Goal: Task Accomplishment & Management: Complete application form

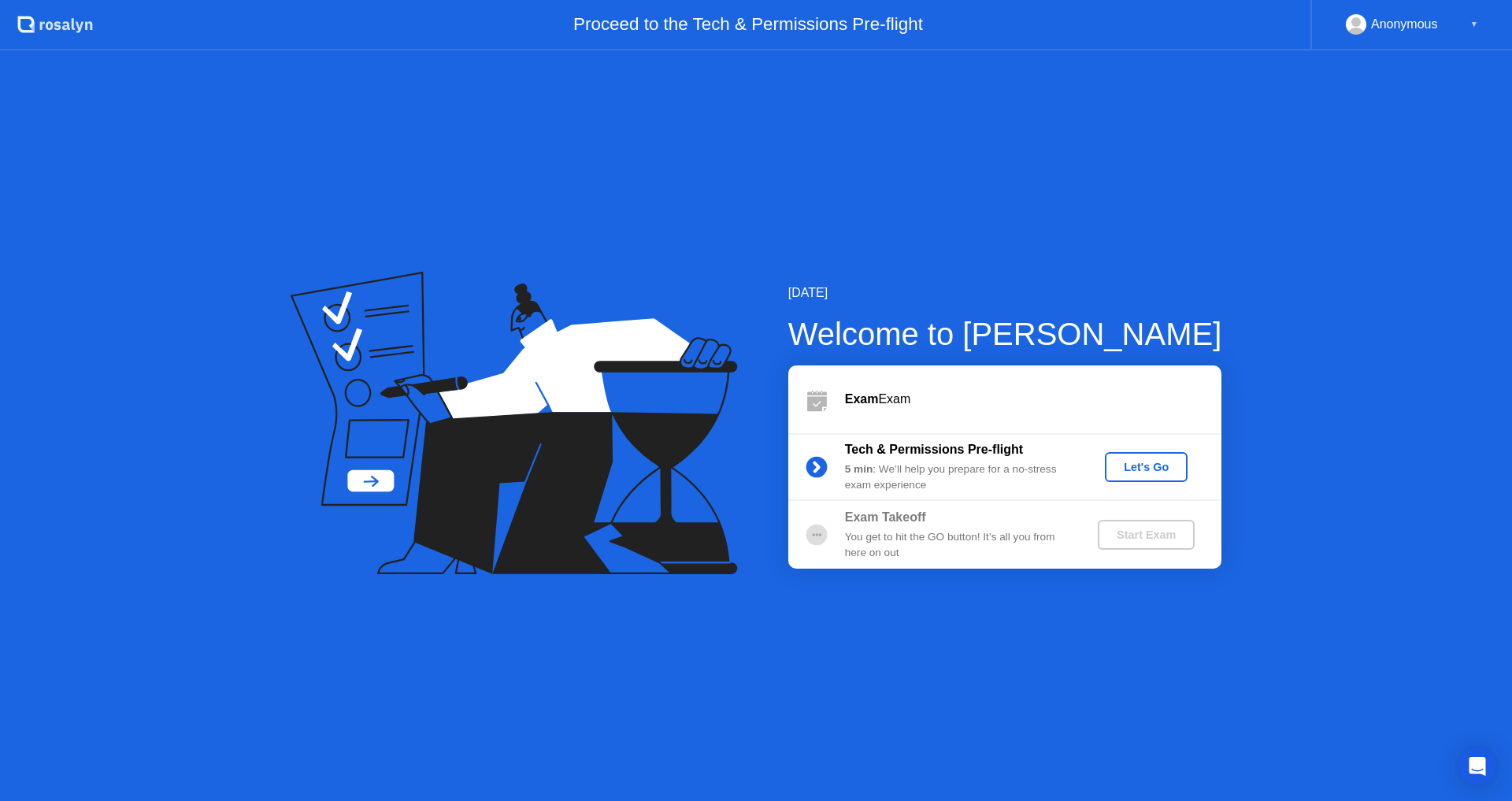
click at [1104, 391] on div "Exam Exam" at bounding box center [1034, 398] width 377 height 19
click at [1136, 460] on div "Let's Go" at bounding box center [1147, 466] width 70 height 12
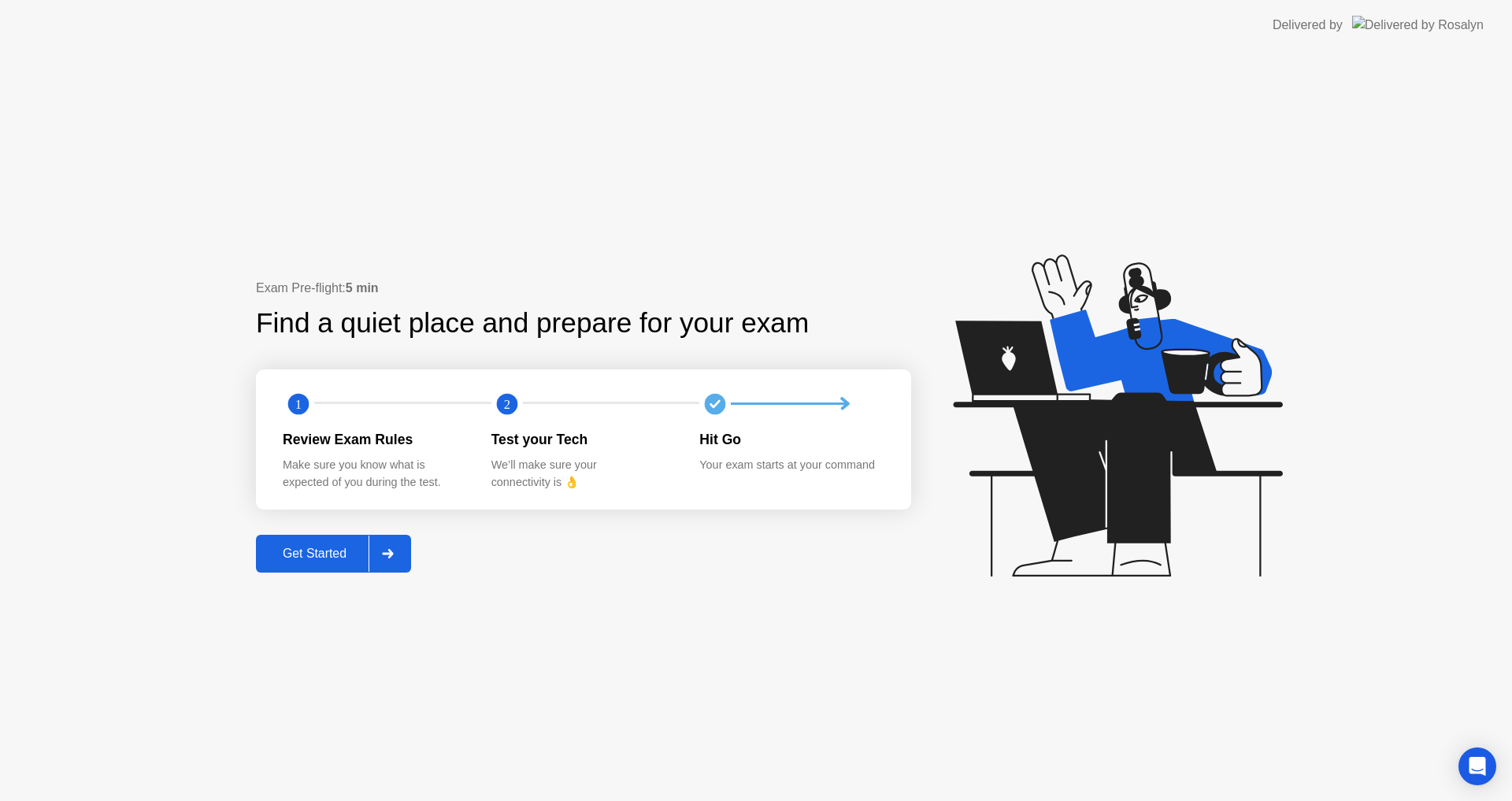
click at [328, 552] on div "Get Started" at bounding box center [315, 553] width 108 height 14
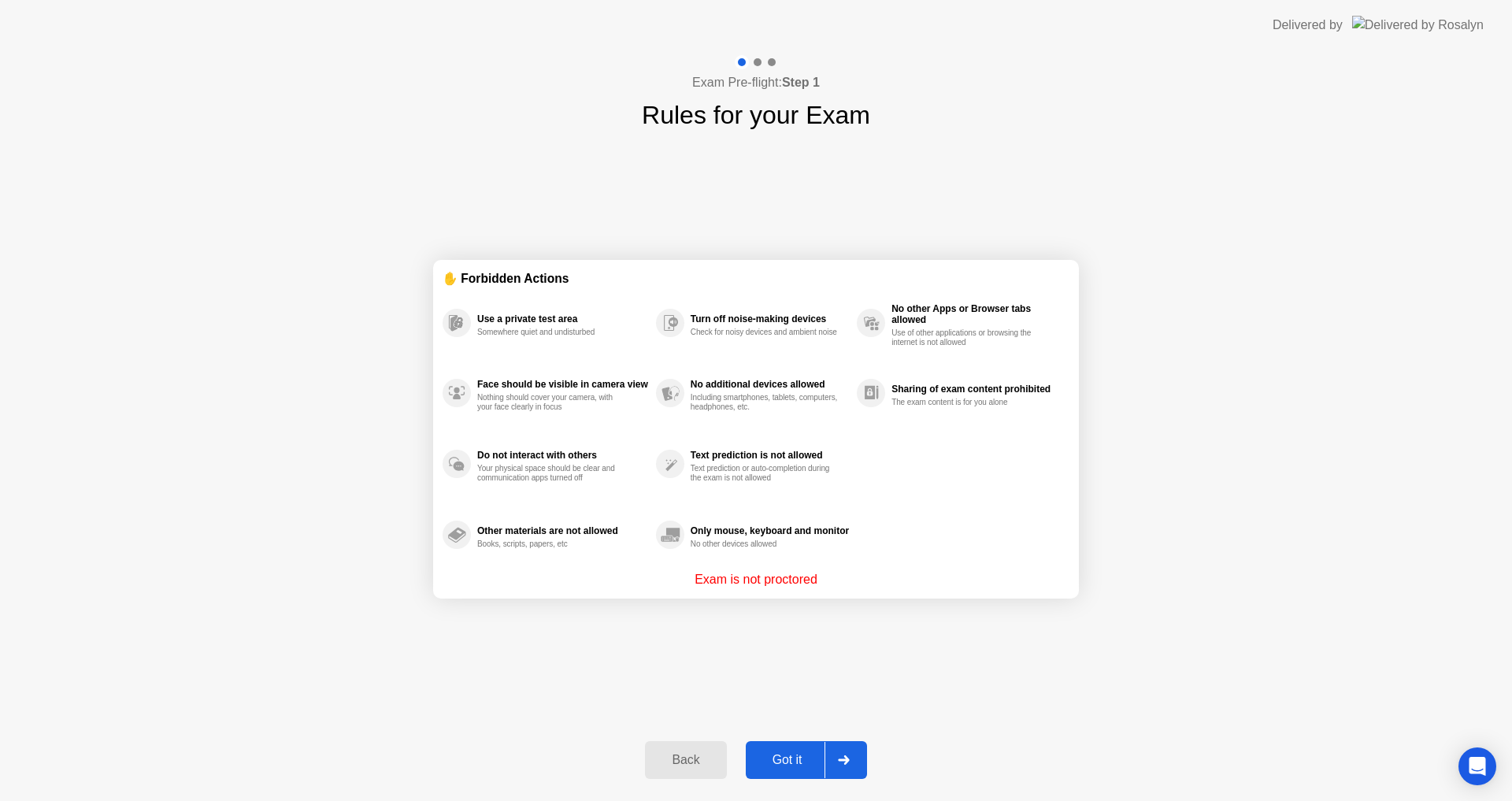
click at [774, 761] on div "Got it" at bounding box center [787, 759] width 74 height 14
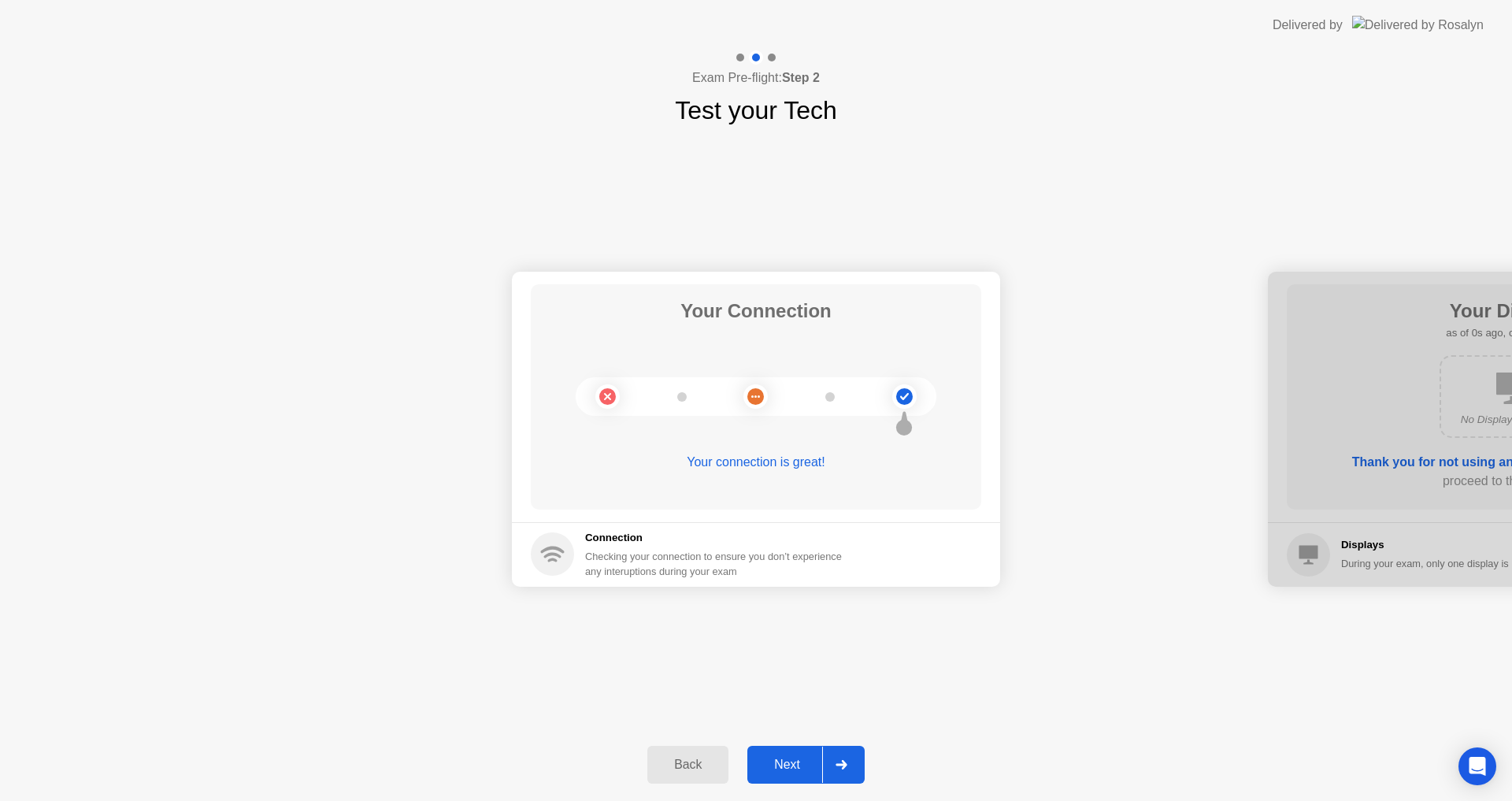
click at [791, 758] on div "Next" at bounding box center [787, 764] width 70 height 14
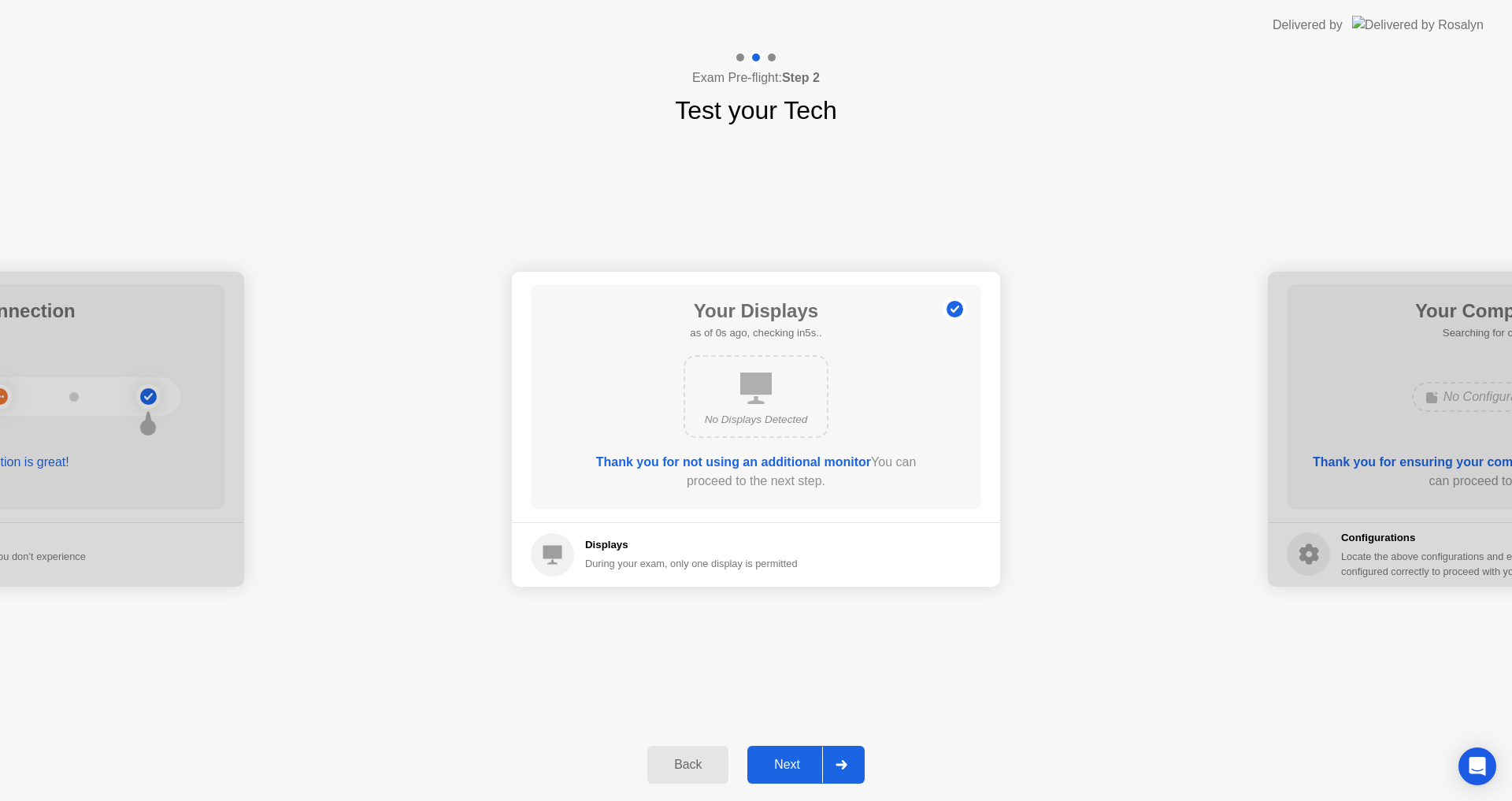
click at [791, 758] on div "Next" at bounding box center [787, 764] width 70 height 14
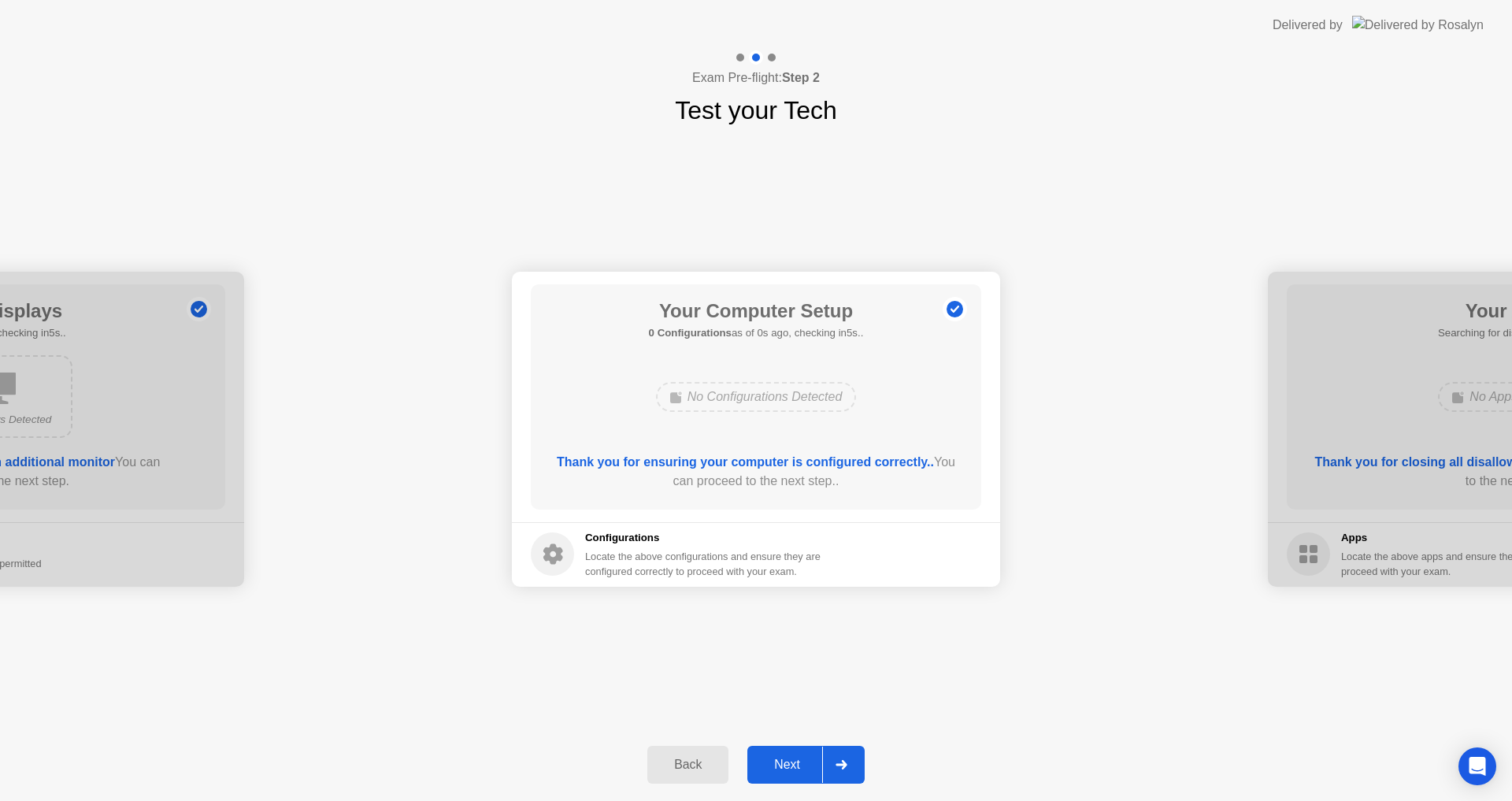
click at [791, 758] on div "Next" at bounding box center [787, 764] width 70 height 14
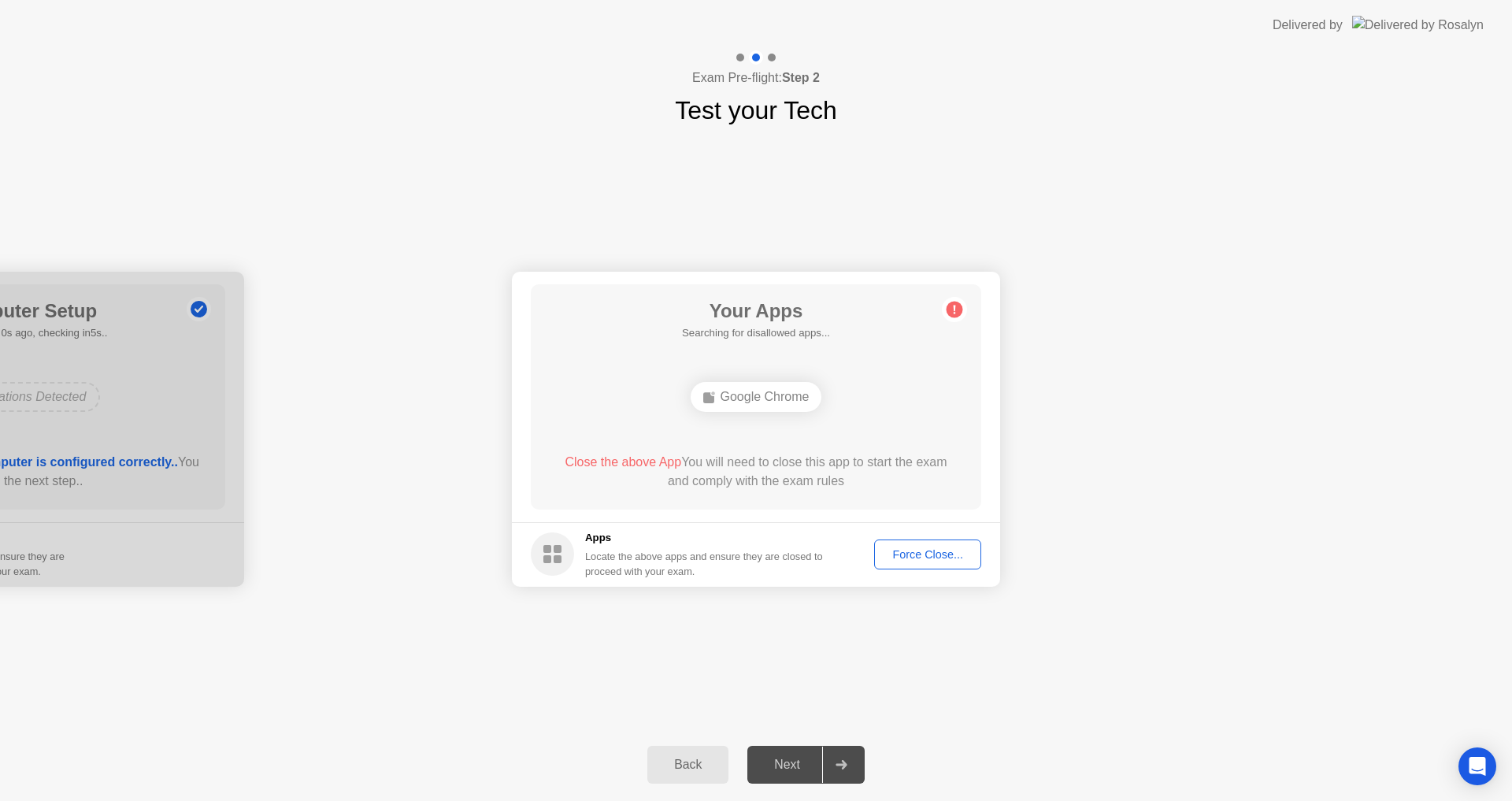
click at [902, 557] on div "Force Close..." at bounding box center [928, 554] width 96 height 12
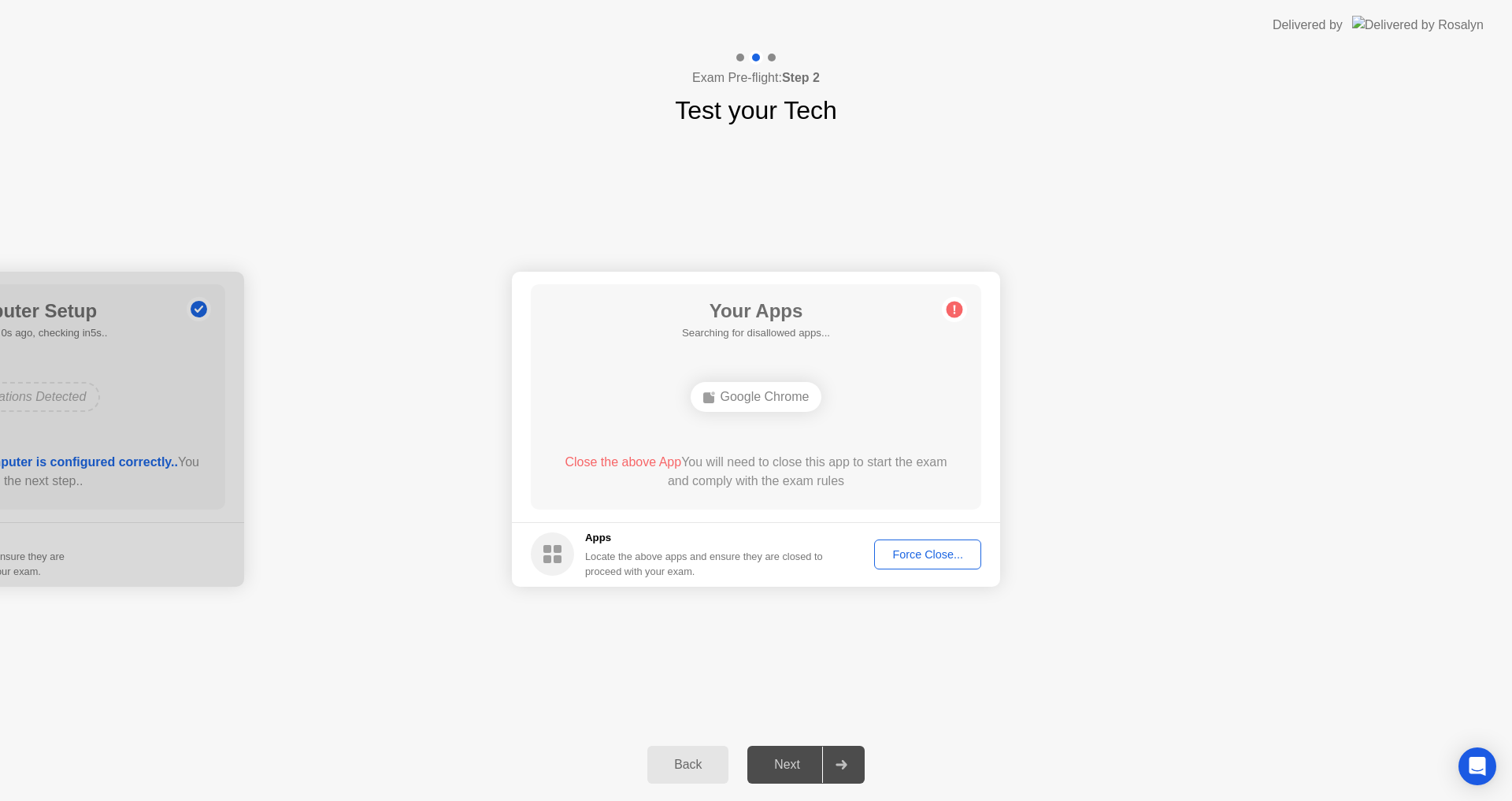
click at [897, 559] on div "Force Close..." at bounding box center [928, 554] width 96 height 12
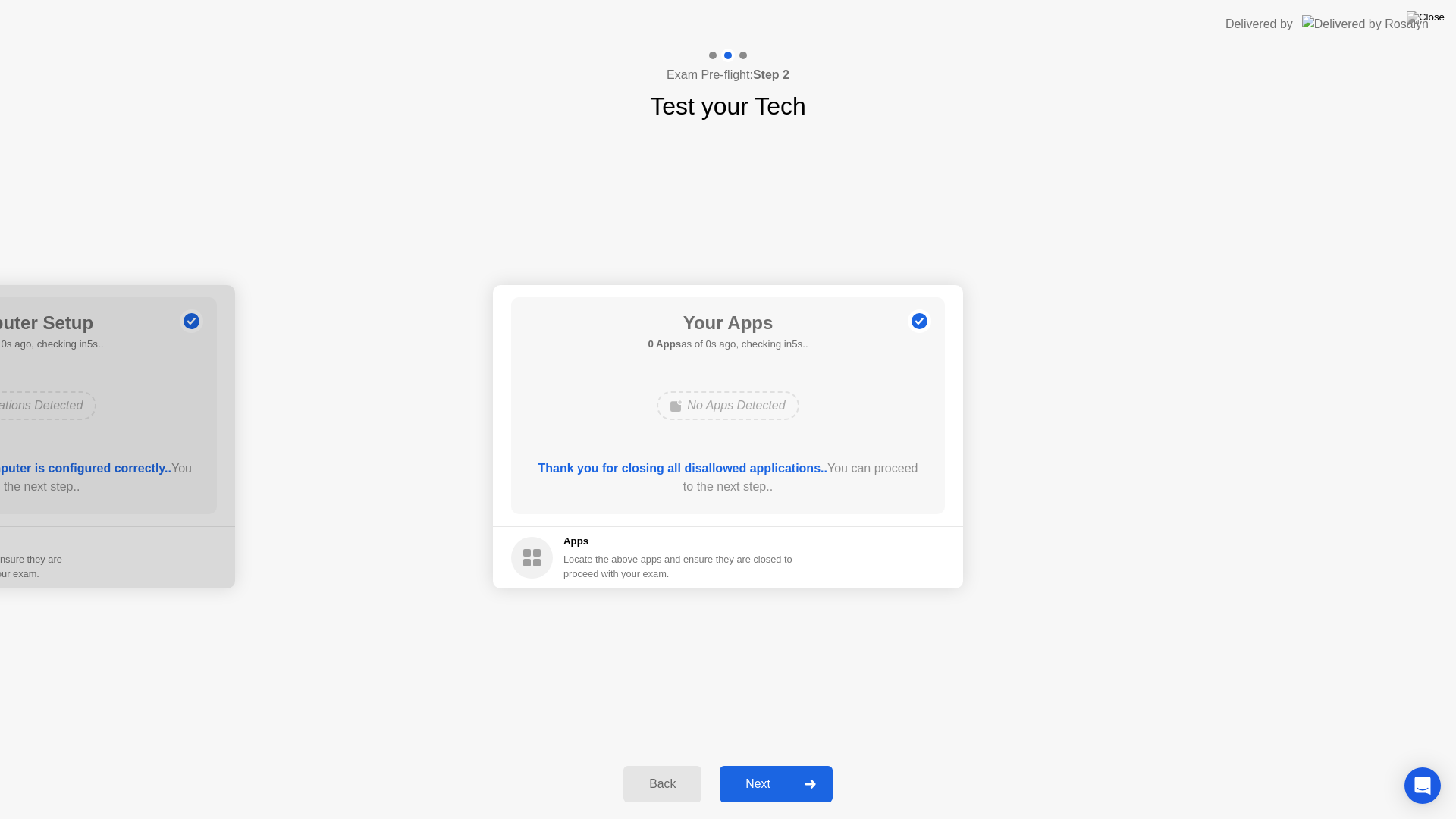
click at [766, 770] on div "Next" at bounding box center [758, 784] width 68 height 13
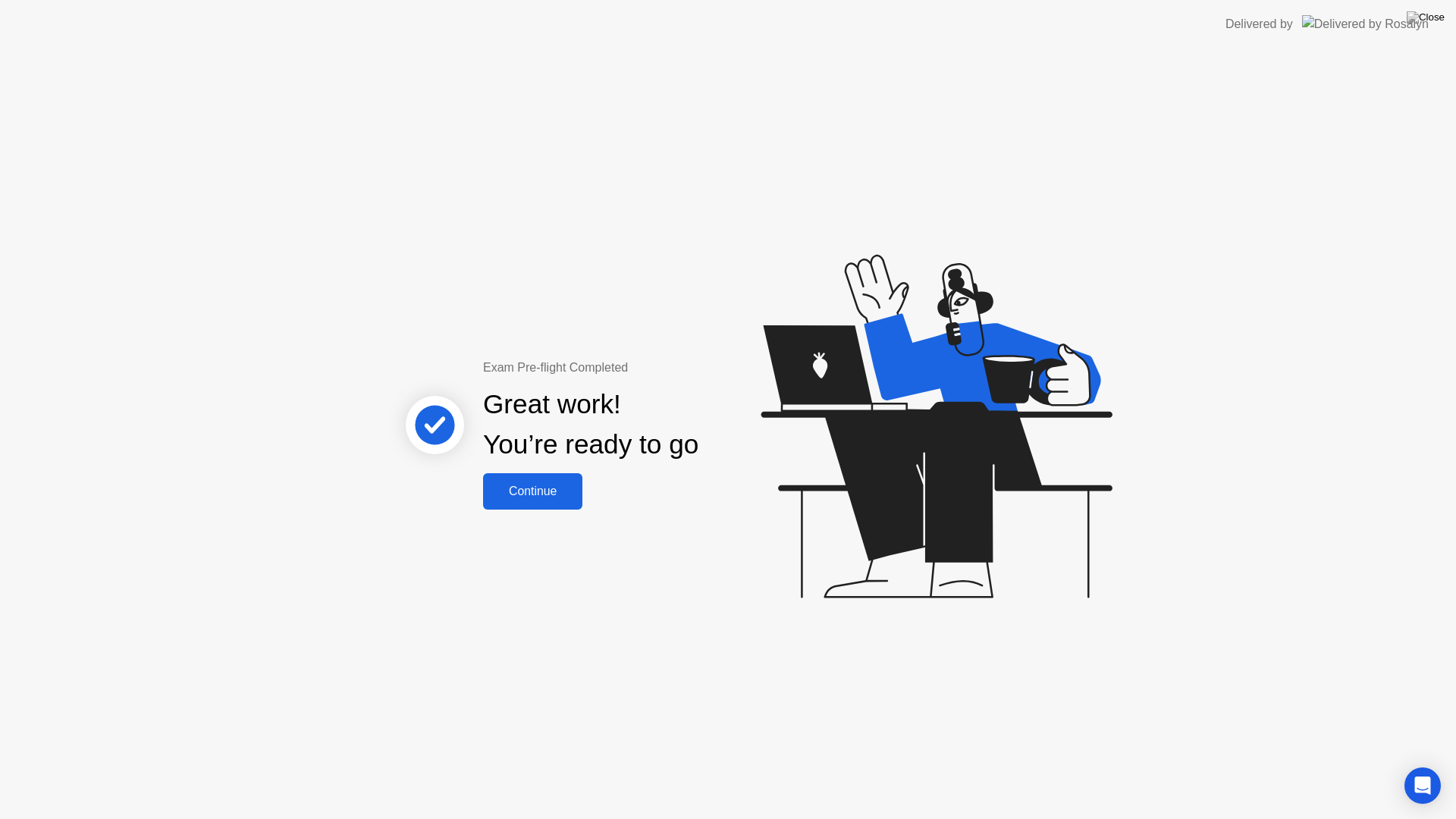
click at [553, 489] on div "Continue" at bounding box center [532, 491] width 90 height 13
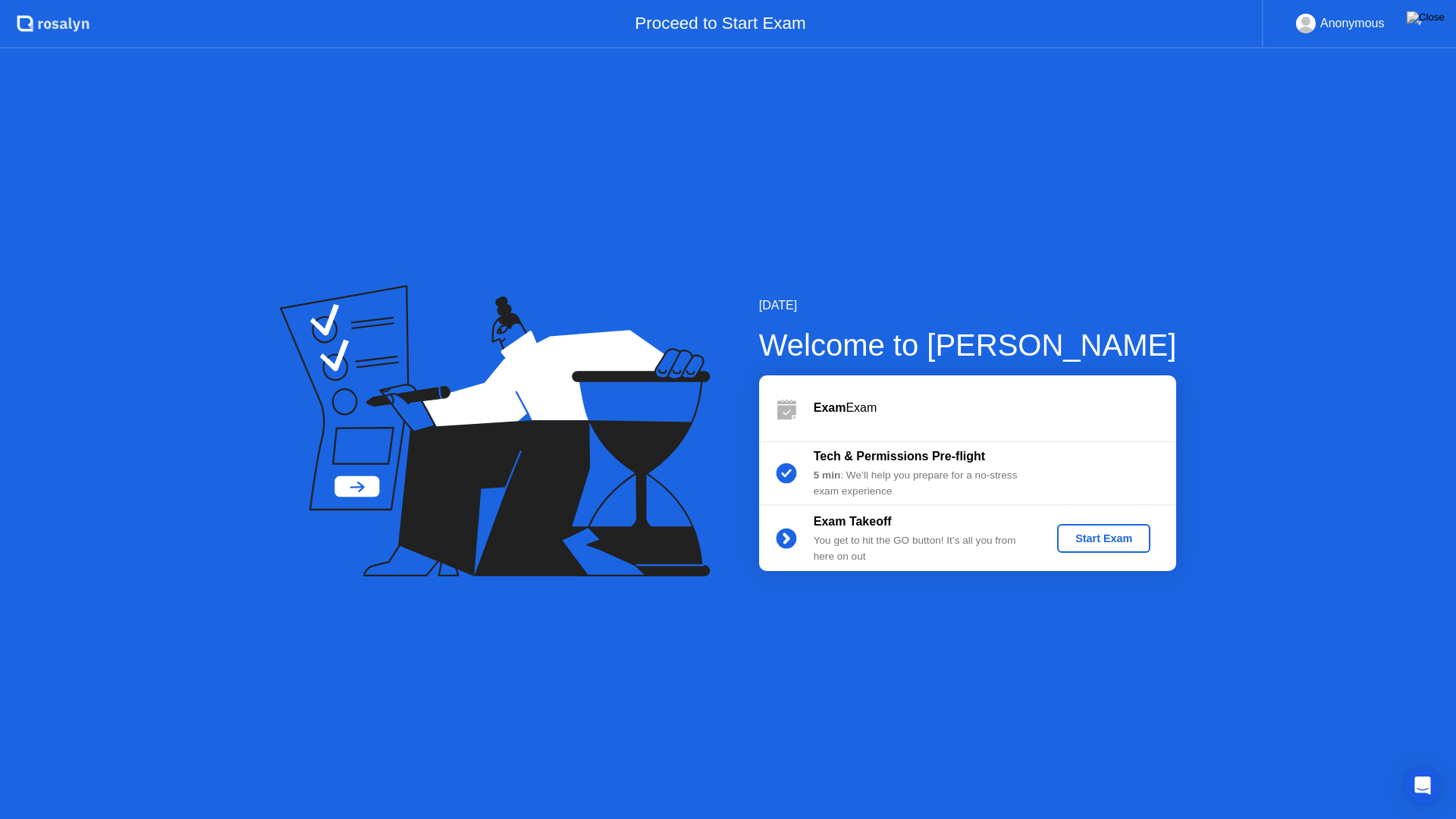
click at [1092, 542] on div "Start Exam" at bounding box center [1104, 537] width 81 height 12
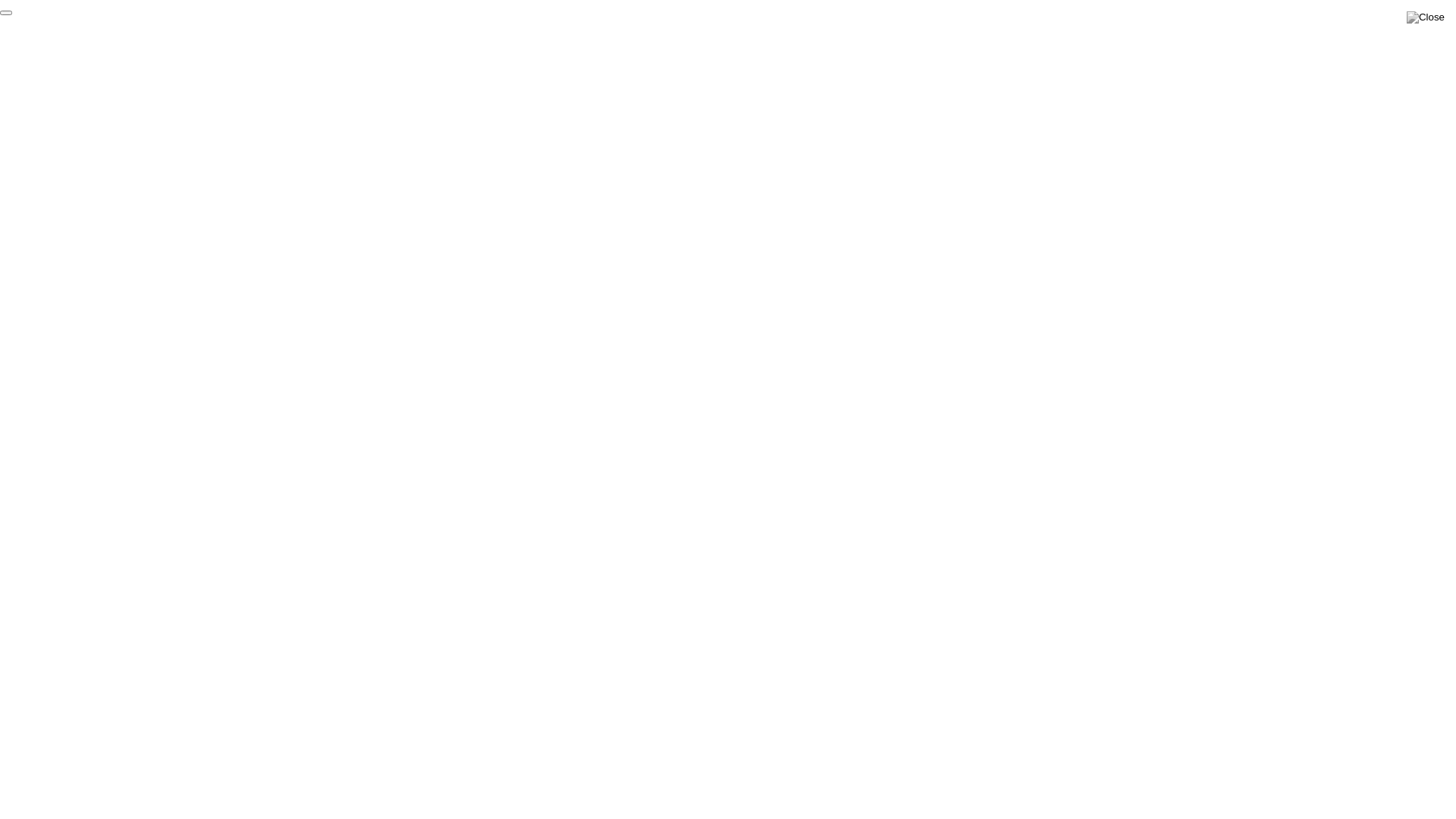
click div "End Proctoring Session"
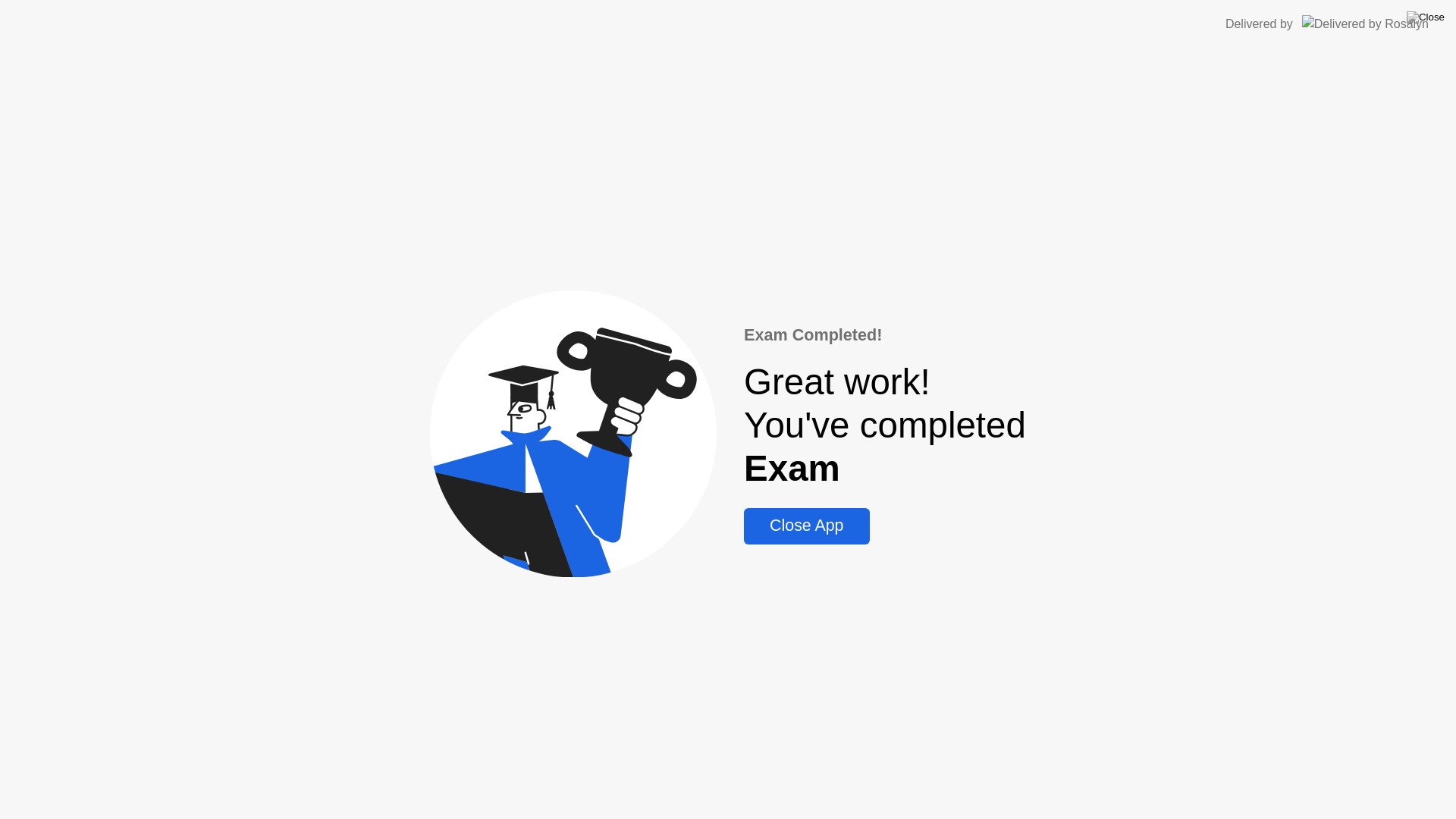
click at [794, 519] on div "Close App" at bounding box center [807, 526] width 116 height 19
